Goal: Task Accomplishment & Management: Use online tool/utility

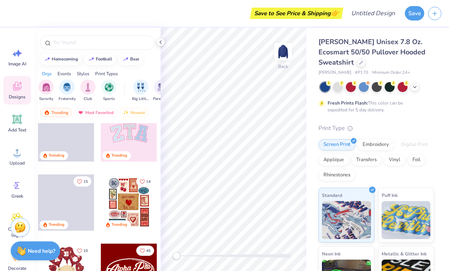
scroll to position [19, 0]
click at [108, 92] on img "filter for Sports" at bounding box center [109, 87] width 9 height 9
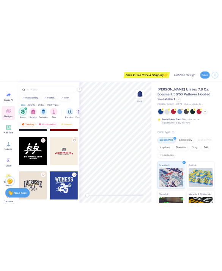
scroll to position [747, 0]
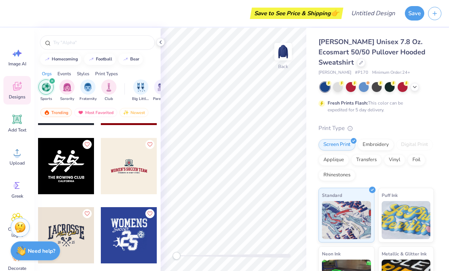
click at [122, 43] on input "text" at bounding box center [100, 43] width 97 height 8
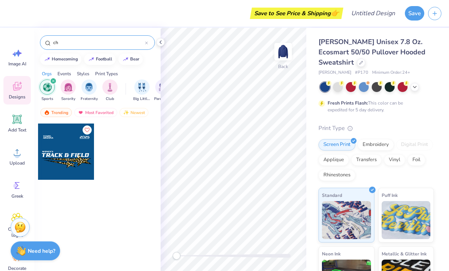
type input "c"
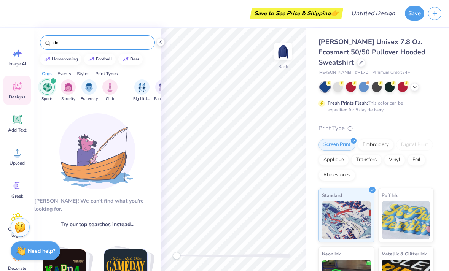
type input "do"
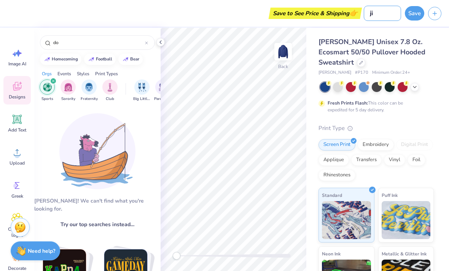
type input "ji"
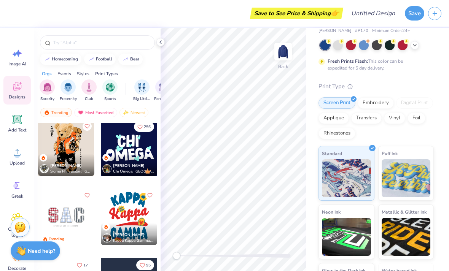
scroll to position [903, 0]
click at [134, 138] on div at bounding box center [129, 148] width 56 height 56
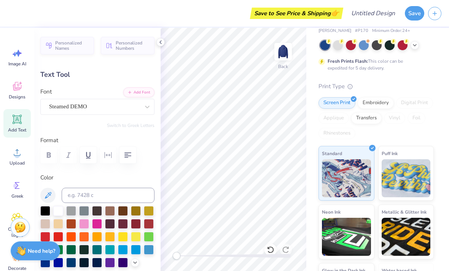
scroll to position [0, 1]
type input "Cheer"
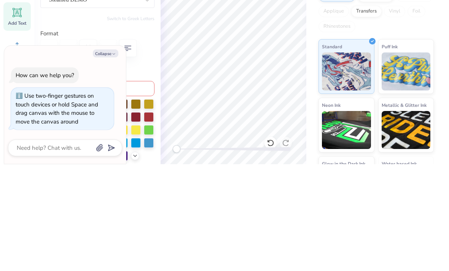
type textarea "x"
type textarea "Cheer"
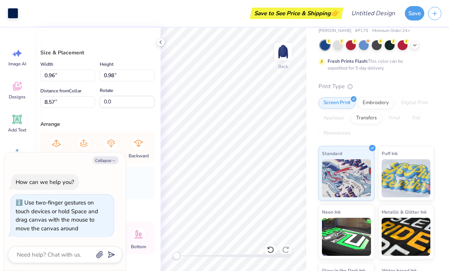
type textarea "x"
type input "0.42"
type input "0.43"
type input "9.11"
type textarea "x"
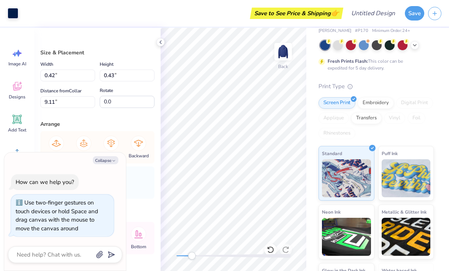
type input "1.21"
type input "1.23"
type textarea "x"
type input "1.75"
type input "1.77"
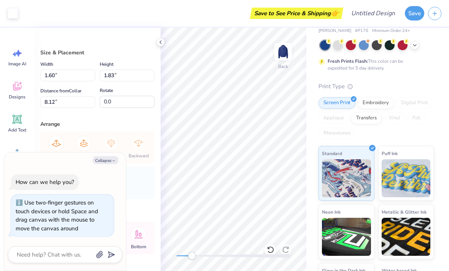
scroll to position [0, 0]
click at [112, 268] on div "Collapse How can we help you? Use two-finger gestures on touch devices or hold …" at bounding box center [65, 211] width 122 height 119
click at [110, 259] on icon "submit" at bounding box center [110, 254] width 11 height 11
click at [111, 157] on button "Collapse" at bounding box center [105, 160] width 25 height 8
type textarea "x"
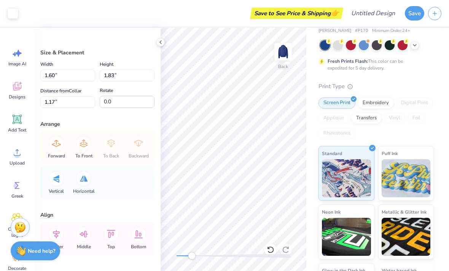
type input "2.96"
type input "3.37"
click at [163, 39] on div at bounding box center [160, 42] width 8 height 8
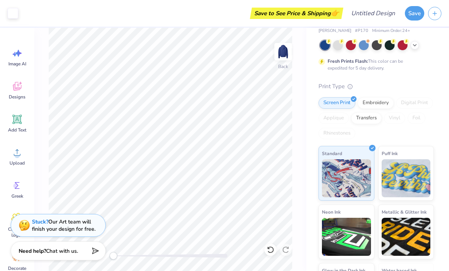
type input "1.14"
type input "1.30"
type input "5.67"
type input "0.87"
type input "0.99"
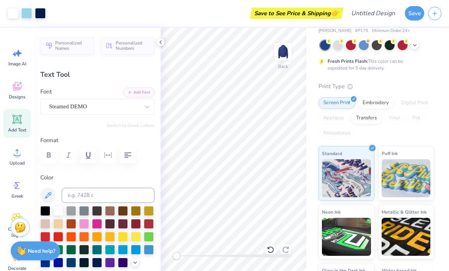
click at [22, 250] on img at bounding box center [21, 251] width 10 height 10
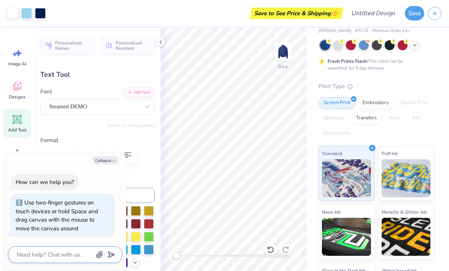
click at [28, 255] on textarea at bounding box center [54, 255] width 77 height 10
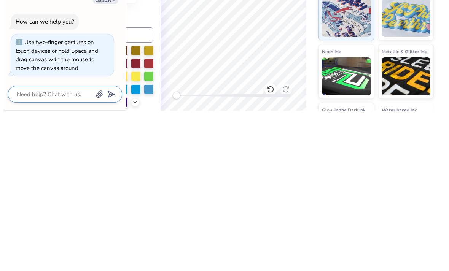
type textarea "x"
type textarea "h"
type textarea "x"
type textarea "ho"
type textarea "x"
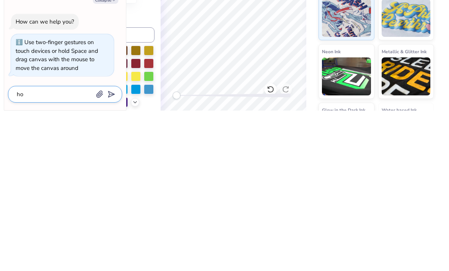
type textarea "how"
type textarea "x"
type textarea "how"
type textarea "x"
type textarea "how d"
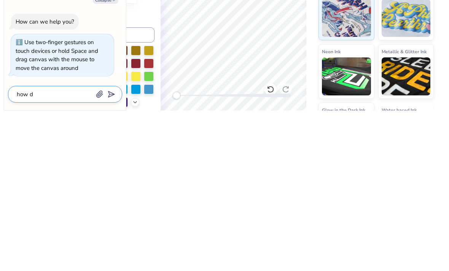
type textarea "x"
type textarea "how do"
type textarea "x"
type textarea "how do i"
type textarea "x"
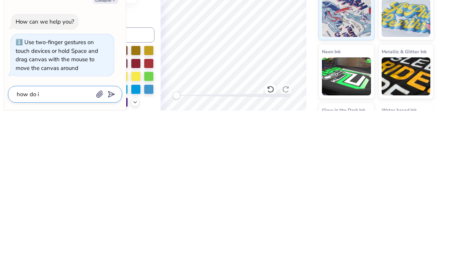
type textarea "how do i"
type textarea "x"
type textarea "how do i d"
type textarea "x"
type textarea "how do i de"
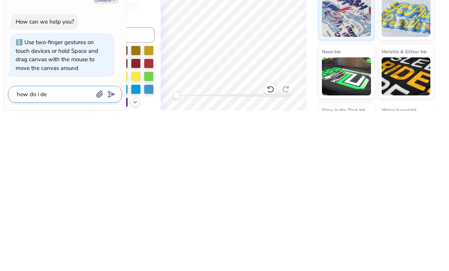
type textarea "x"
type textarea "how do i del"
type textarea "x"
type textarea "how do i dele"
type textarea "x"
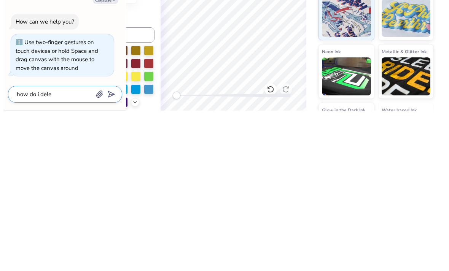
type textarea "how do i delet"
type textarea "x"
type textarea "how do i delete"
type textarea "x"
type textarea "how do i delete s"
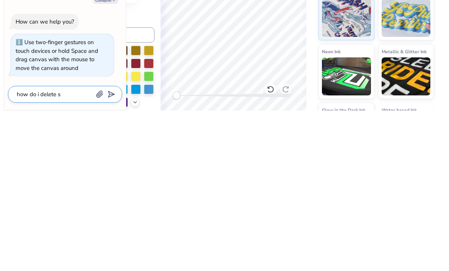
type textarea "x"
type textarea "how do i delete so"
type textarea "x"
type textarea "how do i delete some"
type textarea "x"
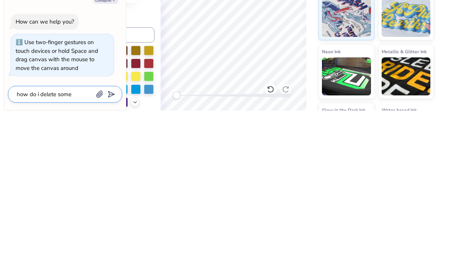
type textarea "how do i delete someh"
type textarea "x"
type textarea "how do i delete somehi"
type textarea "x"
type textarea "how do i delete somehin"
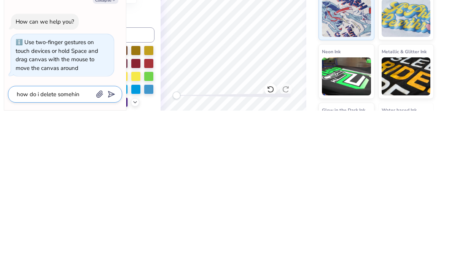
type textarea "x"
type textarea "how do i delete somehing"
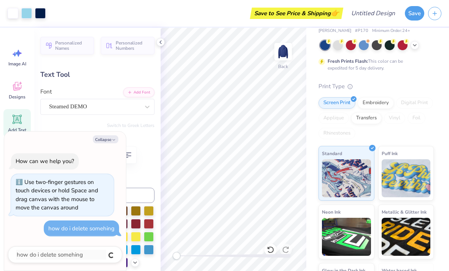
type textarea "x"
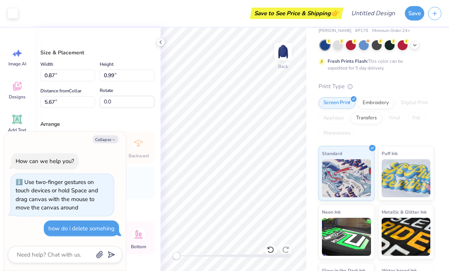
click at [114, 142] on icon "button" at bounding box center [113, 140] width 5 height 5
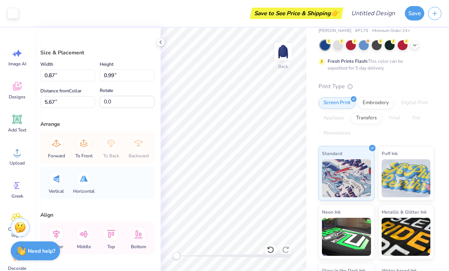
type textarea "x"
click at [71, 79] on input "0.87" at bounding box center [67, 76] width 55 height 12
type input "0"
click at [118, 81] on input "0.99" at bounding box center [127, 76] width 55 height 12
type textarea "x"
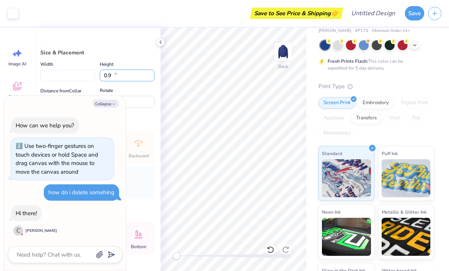
type input "0"
click at [56, 96] on input "5.67" at bounding box center [67, 102] width 55 height 12
click at [20, 248] on div at bounding box center [65, 254] width 114 height 17
click at [21, 259] on textarea at bounding box center [54, 255] width 77 height 10
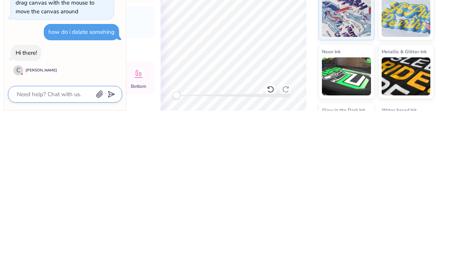
type textarea "x"
type textarea "h"
type textarea "x"
type textarea "he"
type textarea "x"
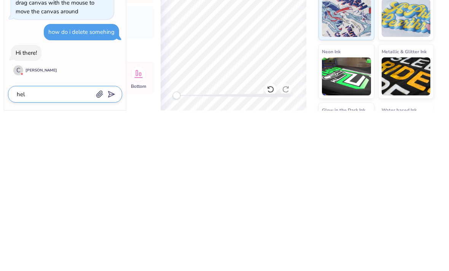
type textarea "hell"
type textarea "x"
type textarea "helllo"
type textarea "x"
type textarea "helll"
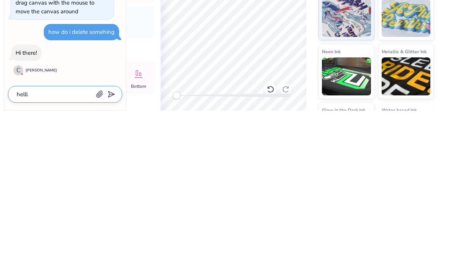
type textarea "x"
type textarea "hell"
type textarea "x"
type textarea "hel"
type textarea "x"
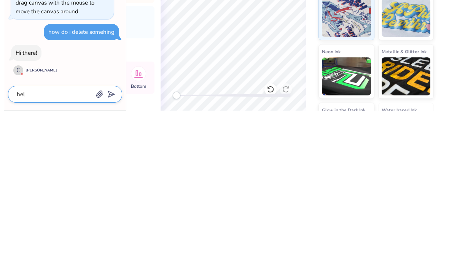
type textarea "he"
type textarea "x"
type textarea "h"
type textarea "x"
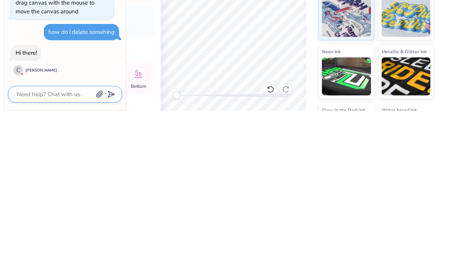
type textarea "H"
type textarea "x"
type textarea "He"
type textarea "x"
type textarea "Hel"
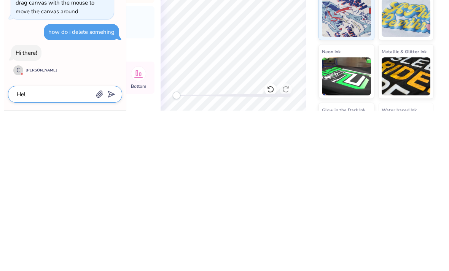
type textarea "x"
type textarea "Hell"
type textarea "x"
type textarea "Hello!"
type textarea "x"
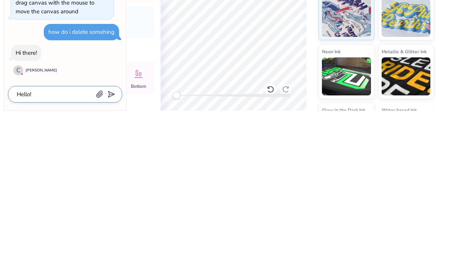
type textarea "Hello!"
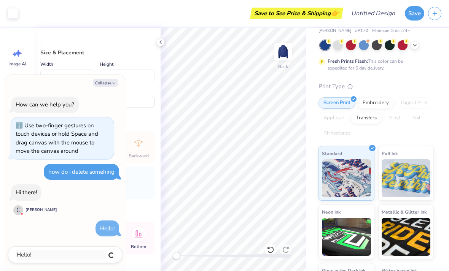
type textarea "x"
click at [112, 86] on icon "button" at bounding box center [113, 83] width 5 height 5
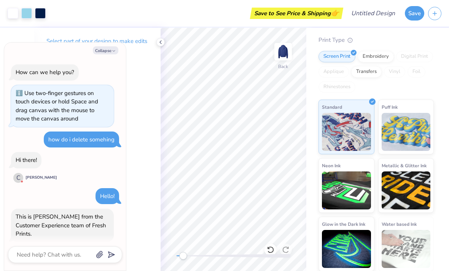
scroll to position [10, 0]
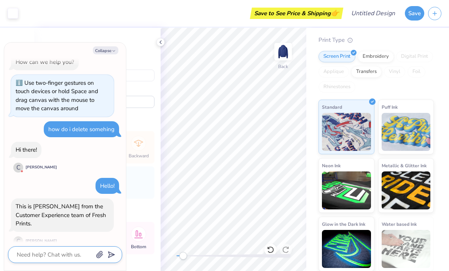
click at [26, 257] on textarea at bounding box center [54, 255] width 77 height 10
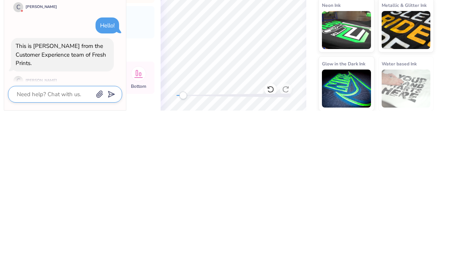
type textarea "x"
type textarea "O"
type textarea "x"
type textarea "Ok"
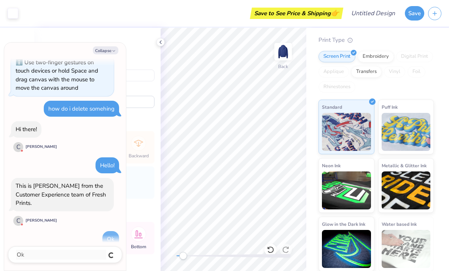
type textarea "x"
click at [95, 53] on button "Collapse" at bounding box center [105, 50] width 25 height 8
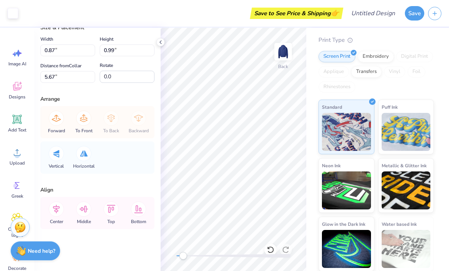
scroll to position [0, 0]
click at [57, 121] on icon at bounding box center [56, 118] width 15 height 15
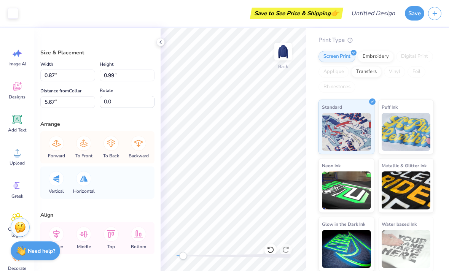
click at [438, 12] on button "button" at bounding box center [434, 13] width 13 height 13
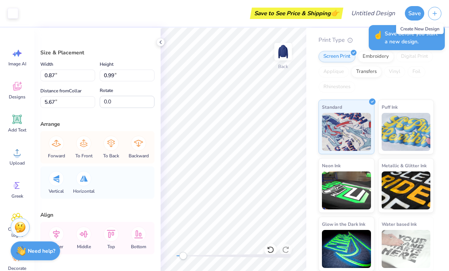
click at [436, 13] on line "button" at bounding box center [435, 13] width 4 height 0
click at [434, 69] on div "[PERSON_NAME] Unisex 7.8 Oz. Ecosmart 50/50 Pullover Hooded Sweatshirt [PERSON_…" at bounding box center [377, 106] width 143 height 332
click at [435, 65] on div "[PERSON_NAME] Unisex 7.8 Oz. Ecosmart 50/50 Pullover Hooded Sweatshirt [PERSON_…" at bounding box center [377, 106] width 143 height 332
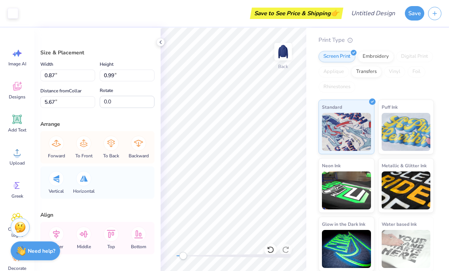
click at [418, 74] on div "Foil" at bounding box center [416, 71] width 18 height 11
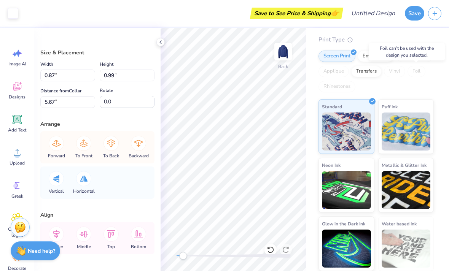
scroll to position [88, 0]
click at [26, 244] on div "Need help? Chat with us." at bounding box center [35, 250] width 49 height 19
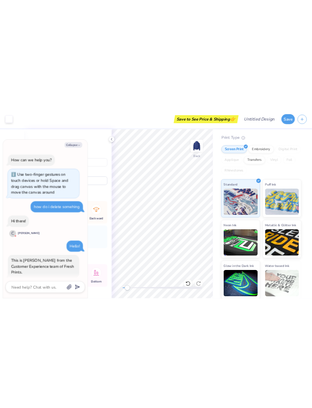
scroll to position [83, 0]
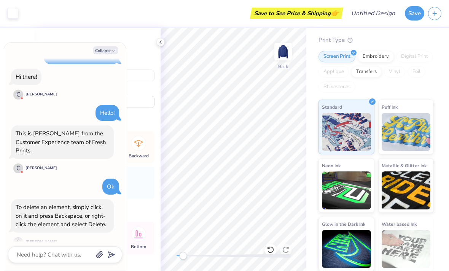
click at [44, 16] on div "Save to See Price & Shipping 👉" at bounding box center [181, 13] width 319 height 27
click at [158, 42] on icon at bounding box center [160, 42] width 6 height 6
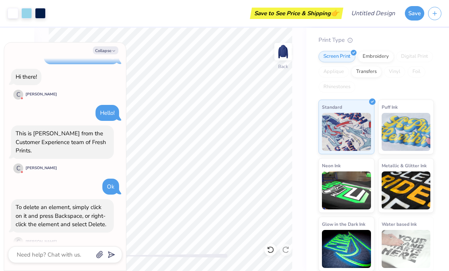
click at [103, 47] on button "Collapse" at bounding box center [105, 50] width 25 height 8
type textarea "x"
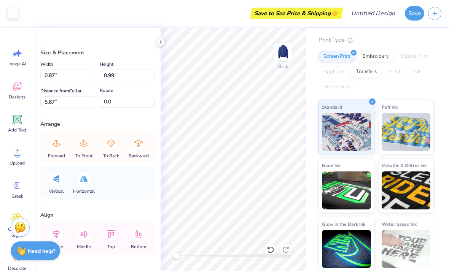
click at [276, 251] on div at bounding box center [270, 250] width 12 height 12
click at [180, 256] on div "Accessibility label" at bounding box center [177, 256] width 8 height 8
